Goal: Task Accomplishment & Management: Use online tool/utility

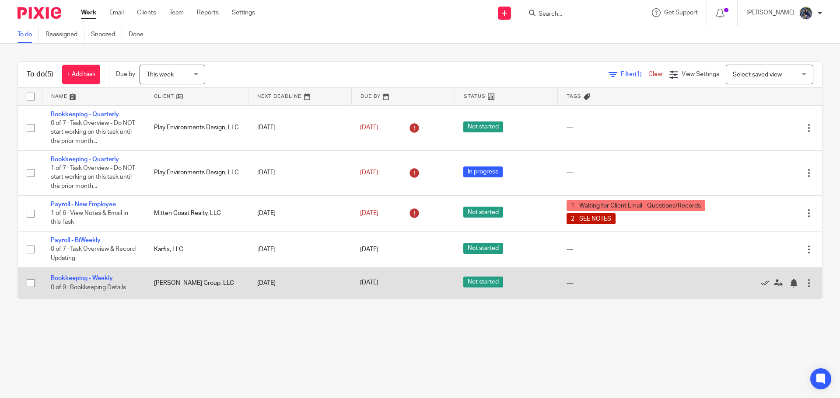
click at [28, 282] on input "checkbox" at bounding box center [30, 283] width 17 height 17
checkbox input "true"
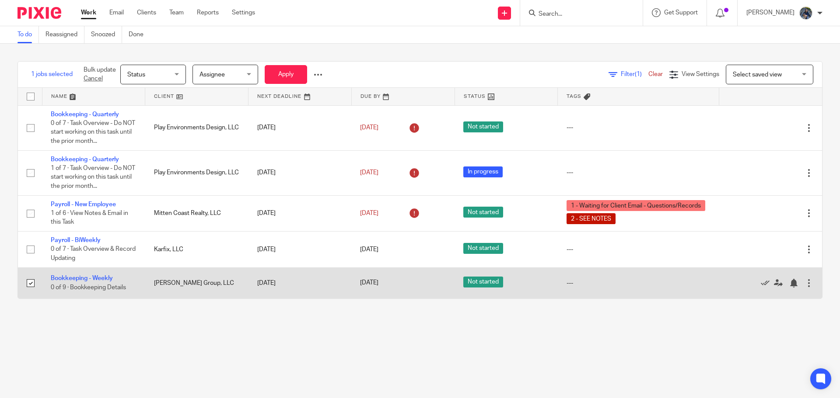
click at [231, 278] on td "[PERSON_NAME] Group, LLC" at bounding box center [196, 283] width 103 height 31
click at [231, 296] on td "[PERSON_NAME] Group, LLC" at bounding box center [196, 283] width 103 height 31
click at [102, 278] on link "Bookkeeping - Weekly" at bounding box center [82, 279] width 62 height 6
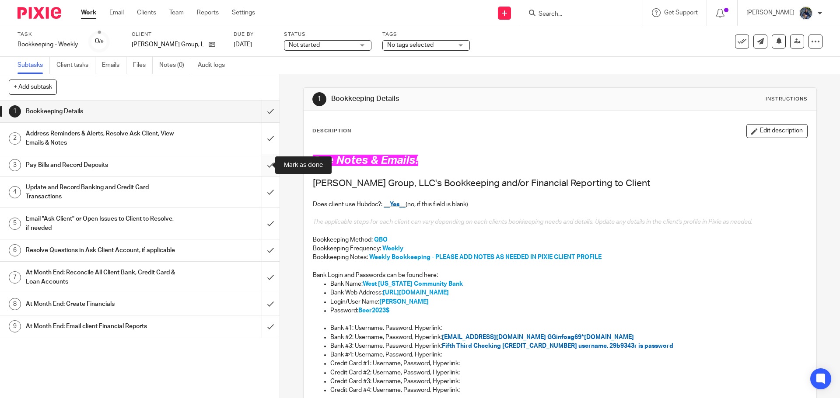
click at [266, 162] on input "submit" at bounding box center [139, 165] width 279 height 22
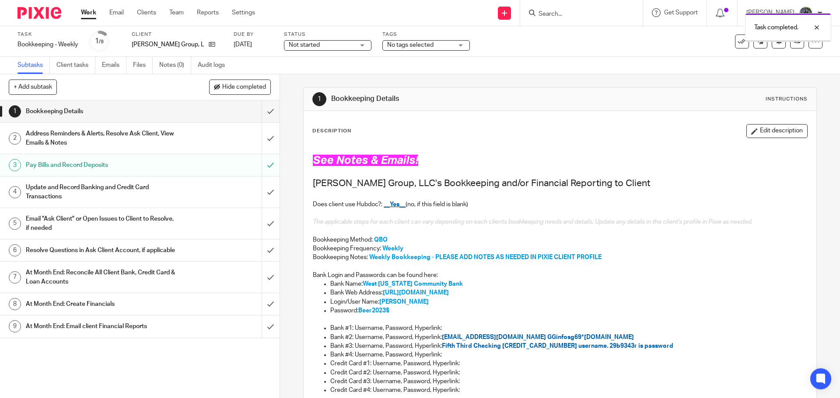
click at [260, 190] on input "submit" at bounding box center [139, 192] width 279 height 31
click at [737, 37] on icon at bounding box center [741, 41] width 9 height 9
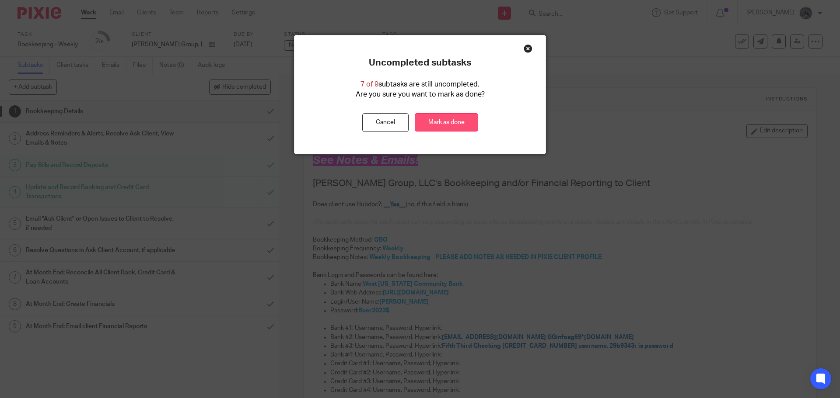
click at [427, 129] on link "Mark as done" at bounding box center [446, 122] width 63 height 19
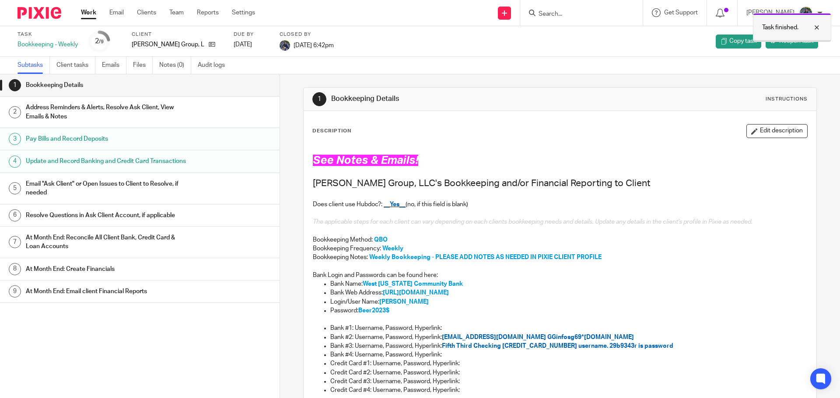
click at [816, 28] on div at bounding box center [810, 27] width 24 height 10
click at [122, 11] on link "Email" at bounding box center [116, 12] width 14 height 9
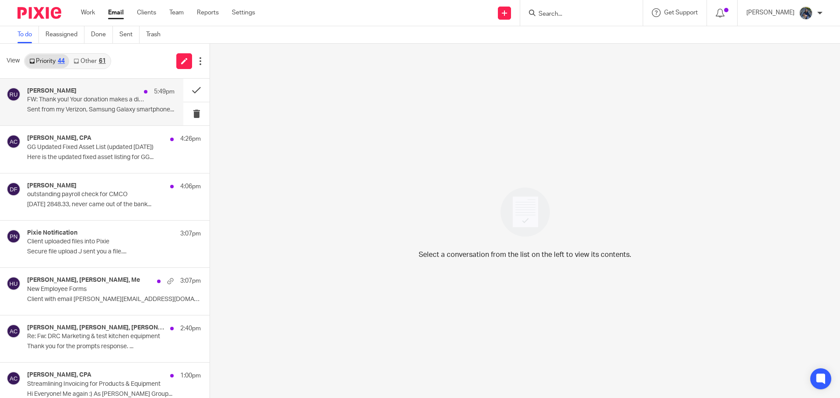
click at [101, 92] on div "[PERSON_NAME] 5:49pm" at bounding box center [100, 91] width 147 height 9
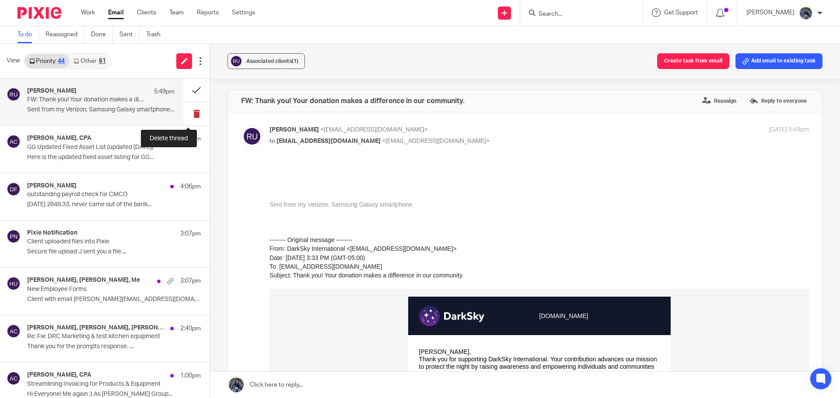
click at [186, 113] on button at bounding box center [196, 113] width 26 height 23
